Goal: Task Accomplishment & Management: Use online tool/utility

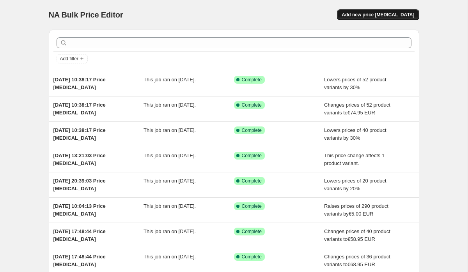
click at [387, 17] on span "Add new price [MEDICAL_DATA]" at bounding box center [377, 15] width 73 height 6
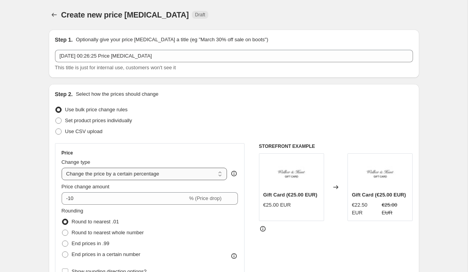
click at [104, 172] on select "Change the price to a certain amount Change the price by a certain amount Chang…" at bounding box center [145, 174] width 166 height 12
select select "pcap"
click at [62, 168] on select "Change the price to a certain amount Change the price by a certain amount Chang…" at bounding box center [145, 174] width 166 height 12
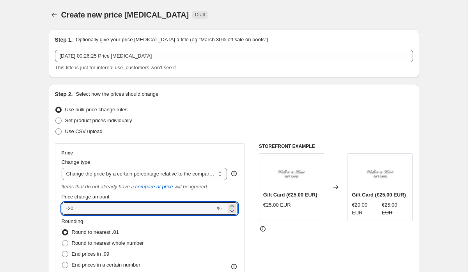
drag, startPoint x: 84, startPoint y: 210, endPoint x: 49, endPoint y: 207, distance: 35.6
click at [52, 207] on div "Step 2. Select how the prices should change Use bulk price change rules Set pro…" at bounding box center [234, 226] width 370 height 284
type input "0"
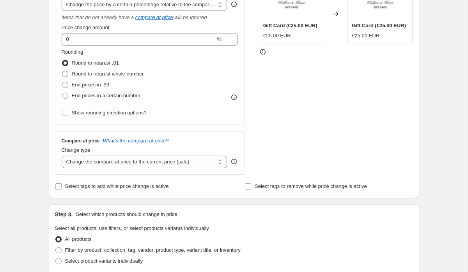
scroll to position [185, 0]
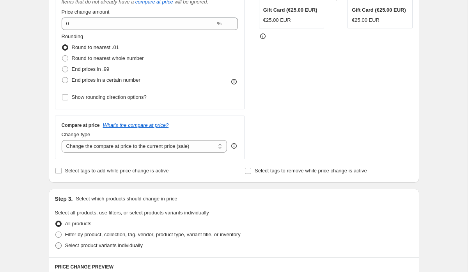
click at [60, 243] on span at bounding box center [58, 246] width 6 height 6
click at [56, 243] on input "Select product variants individually" at bounding box center [55, 243] width 0 height 0
radio input "true"
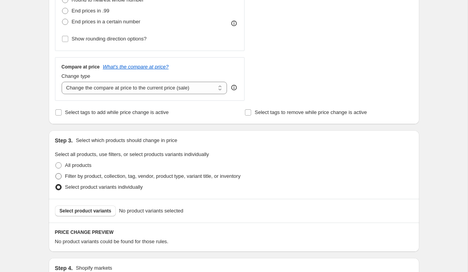
scroll to position [288, 0]
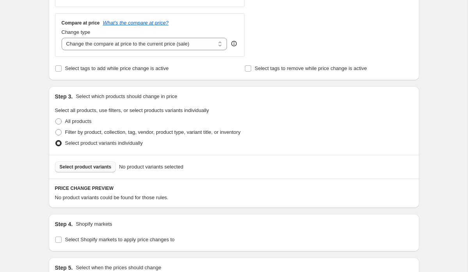
click at [83, 171] on button "Select product variants" at bounding box center [85, 167] width 61 height 11
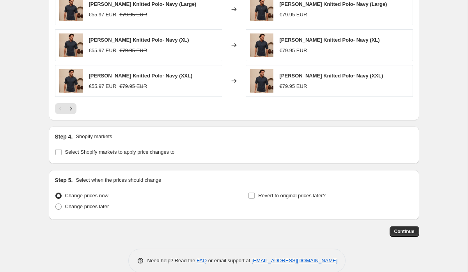
scroll to position [577, 0]
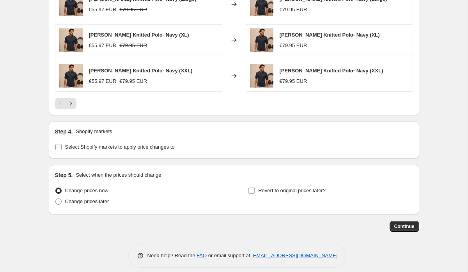
click at [55, 145] on input "Select Shopify markets to apply price changes to" at bounding box center [58, 147] width 6 height 6
checkbox input "true"
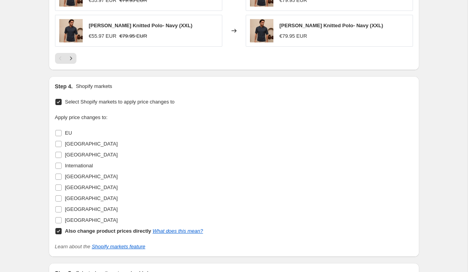
scroll to position [641, 0]
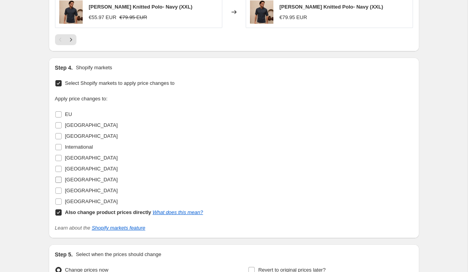
click at [60, 179] on input "[GEOGRAPHIC_DATA]" at bounding box center [58, 180] width 6 height 6
checkbox input "true"
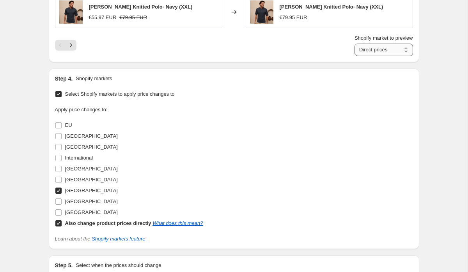
click at [375, 53] on select "Direct prices [GEOGRAPHIC_DATA]" at bounding box center [383, 50] width 58 height 12
select select "5981077602"
click at [354, 44] on select "Direct prices [GEOGRAPHIC_DATA]" at bounding box center [383, 50] width 58 height 12
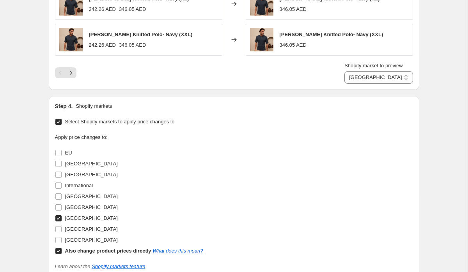
scroll to position [615, 0]
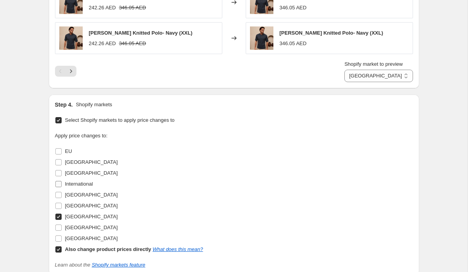
click at [59, 182] on input "International" at bounding box center [58, 184] width 6 height 6
checkbox input "true"
click at [376, 74] on select "Direct prices International [GEOGRAPHIC_DATA]" at bounding box center [378, 76] width 68 height 12
select select "20742242"
click at [350, 70] on select "Direct prices International [GEOGRAPHIC_DATA]" at bounding box center [378, 76] width 68 height 12
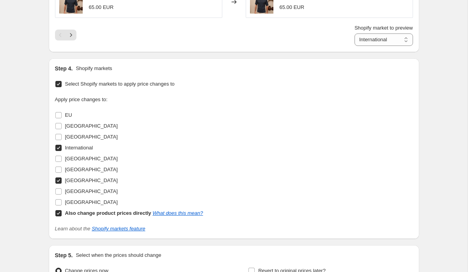
scroll to position [700, 0]
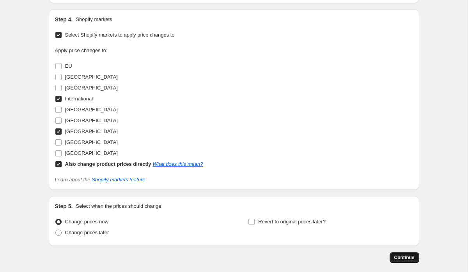
click at [407, 260] on span "Continue" at bounding box center [404, 258] width 20 height 6
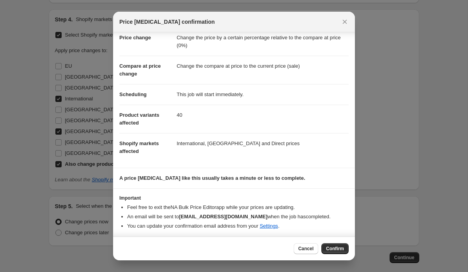
scroll to position [28, 0]
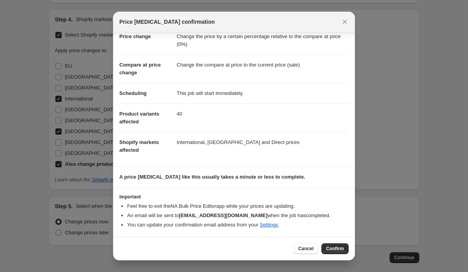
click at [337, 256] on div "Cancel Confirm" at bounding box center [234, 249] width 242 height 24
click at [336, 250] on span "Confirm" at bounding box center [335, 249] width 18 height 6
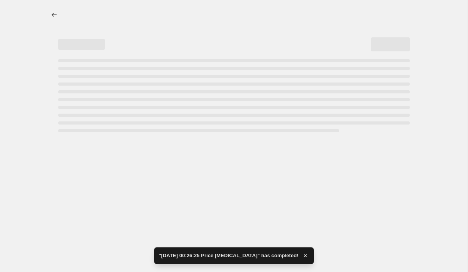
select select "pcap"
select select "20742242"
